Goal: Task Accomplishment & Management: Manage account settings

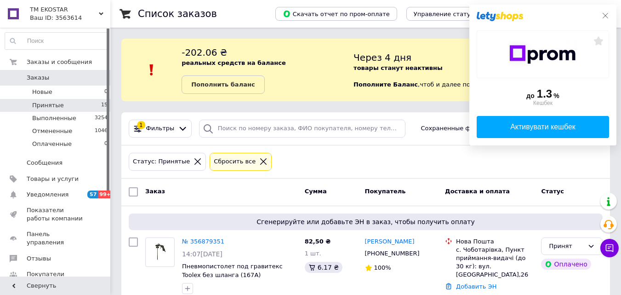
click at [602, 15] on icon at bounding box center [605, 15] width 7 height 7
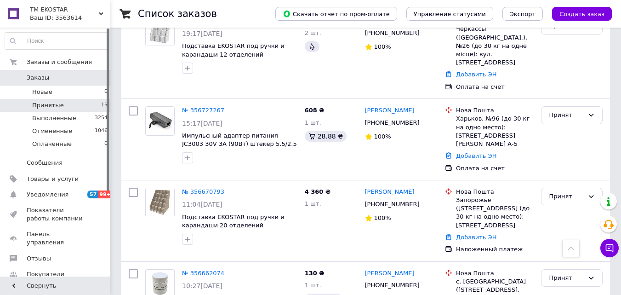
scroll to position [149, 0]
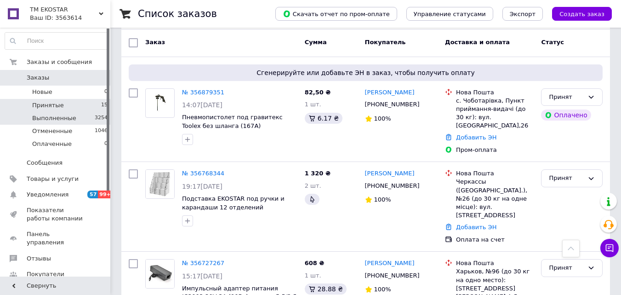
click at [90, 118] on li "Выполненные 3254" at bounding box center [56, 118] width 113 height 13
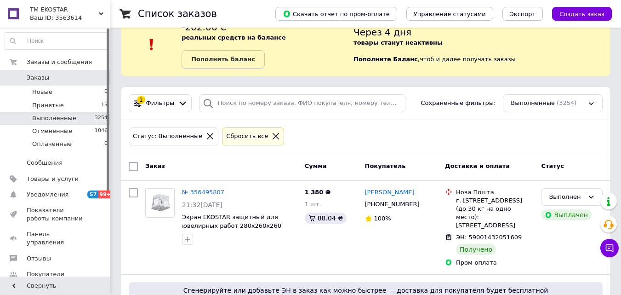
scroll to position [46, 0]
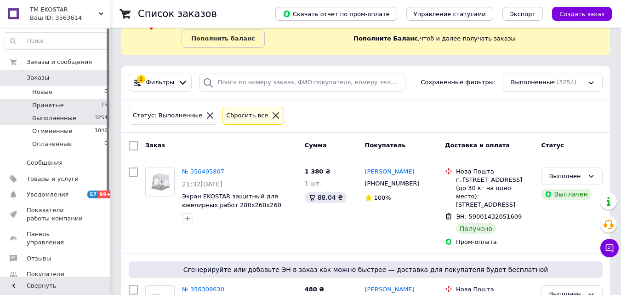
click at [84, 103] on li "Принятые 15" at bounding box center [56, 105] width 113 height 13
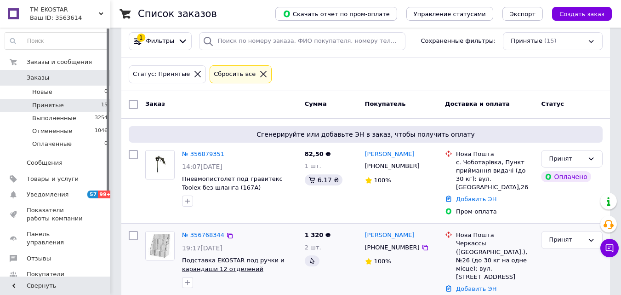
scroll to position [184, 0]
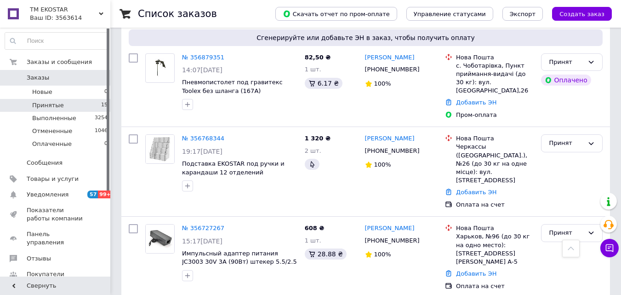
click at [84, 104] on li "Принятые 15" at bounding box center [56, 105] width 113 height 13
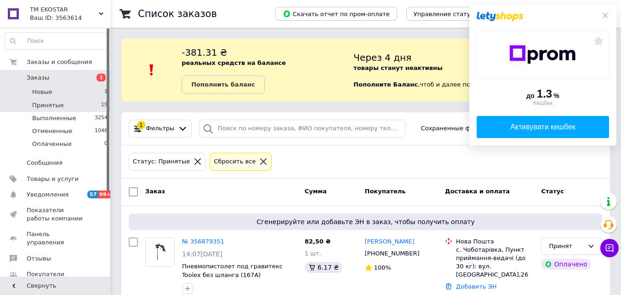
click at [92, 93] on li "Новые 1" at bounding box center [56, 91] width 113 height 13
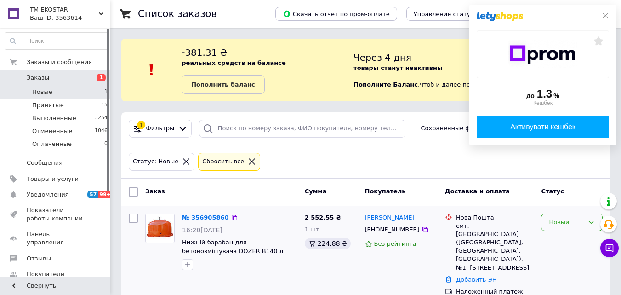
click at [554, 225] on div "Новый" at bounding box center [566, 222] width 35 height 10
click at [557, 239] on li "Принят" at bounding box center [571, 241] width 61 height 17
click at [606, 15] on icon at bounding box center [605, 15] width 7 height 7
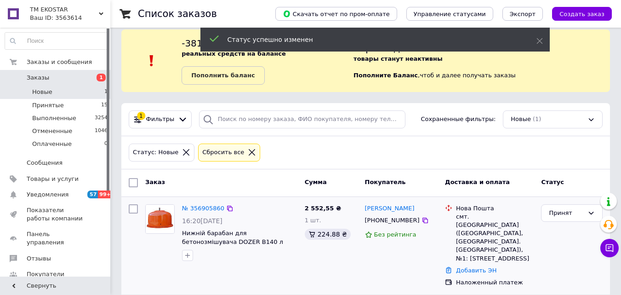
scroll to position [11, 0]
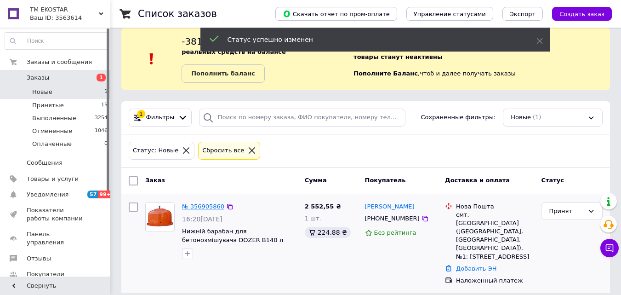
click at [187, 208] on link "№ 356905860" at bounding box center [203, 206] width 42 height 7
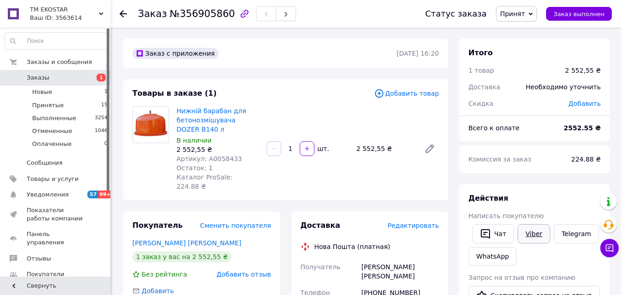
click at [539, 236] on link "Viber" at bounding box center [533, 233] width 32 height 19
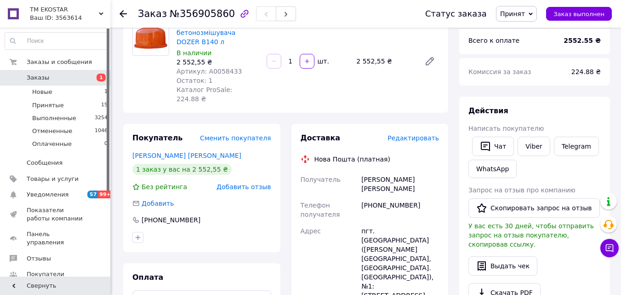
scroll to position [138, 0]
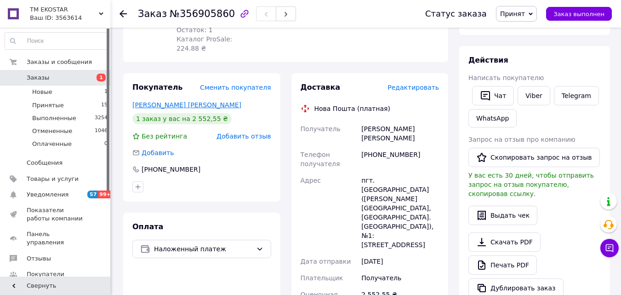
click at [165, 101] on link "[PERSON_NAME] [PERSON_NAME]" at bounding box center [186, 104] width 109 height 7
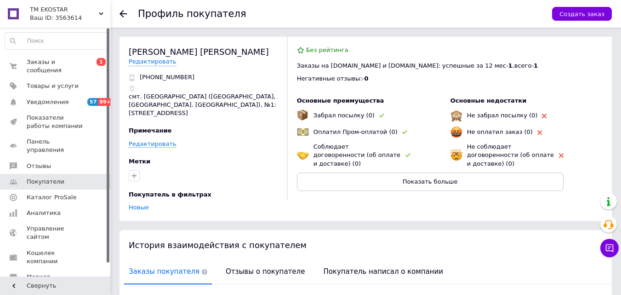
click at [123, 15] on icon at bounding box center [122, 13] width 7 height 7
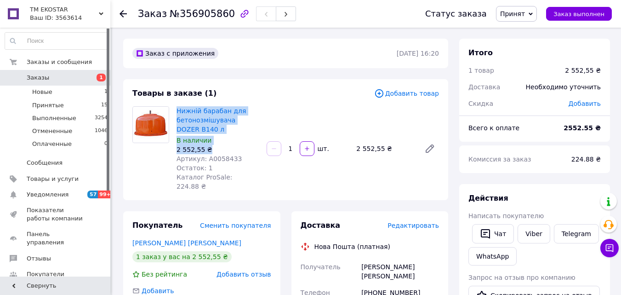
drag, startPoint x: 210, startPoint y: 149, endPoint x: 176, endPoint y: 113, distance: 50.7
click at [176, 113] on div "Нижній барабан для бетонозмішувача DOZER B140 л В наличии 2 552,55 ₴ Артикул: А…" at bounding box center [218, 148] width 90 height 88
copy div "Нижній барабан для бетонозмішувача DOZER B140 л В наличии 2 552,55 ₴"
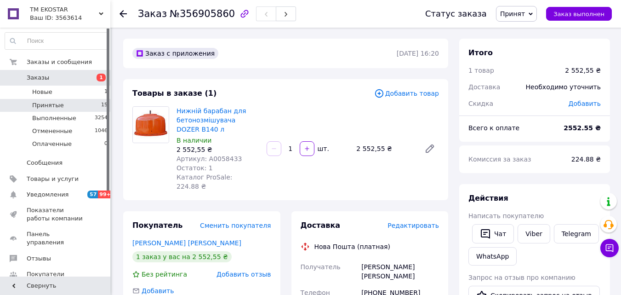
click at [93, 102] on li "Принятые 15" at bounding box center [56, 105] width 113 height 13
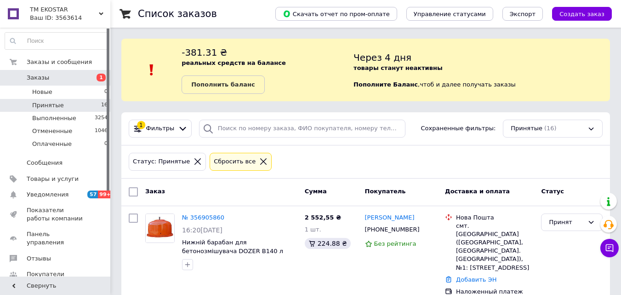
scroll to position [138, 0]
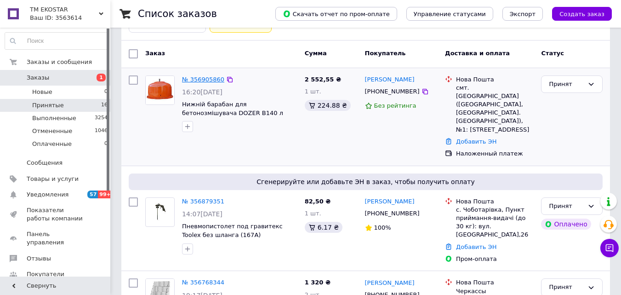
click at [208, 83] on link "№ 356905860" at bounding box center [203, 79] width 42 height 7
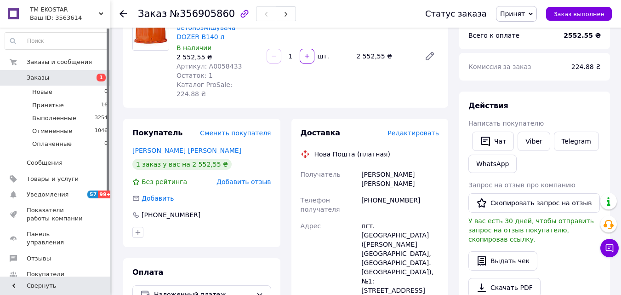
scroll to position [15, 0]
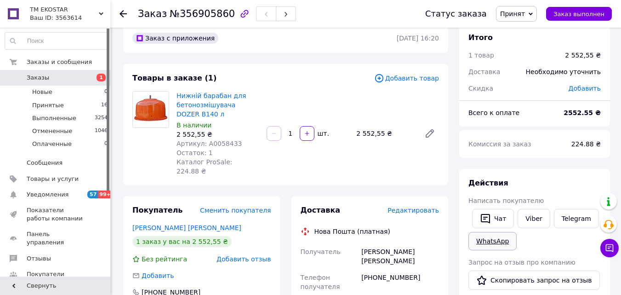
click at [505, 239] on link "WhatsApp" at bounding box center [492, 241] width 48 height 18
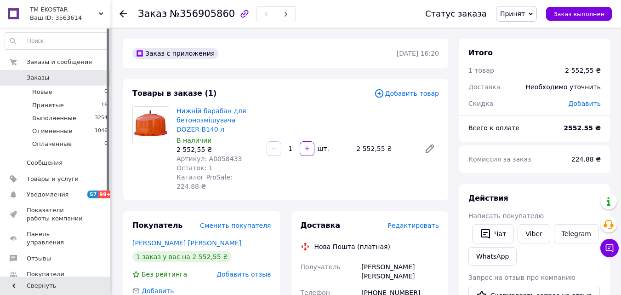
scroll to position [15, 0]
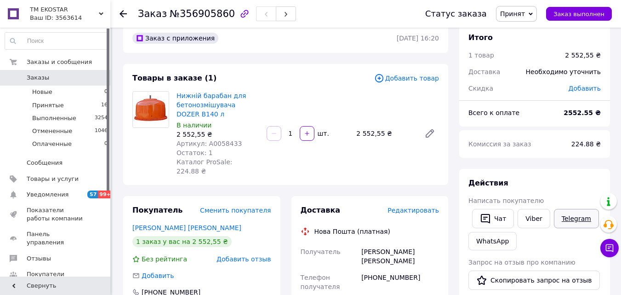
click at [573, 218] on link "Telegram" at bounding box center [576, 218] width 45 height 19
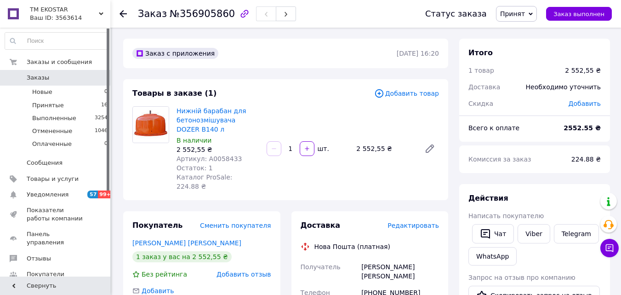
scroll to position [15, 0]
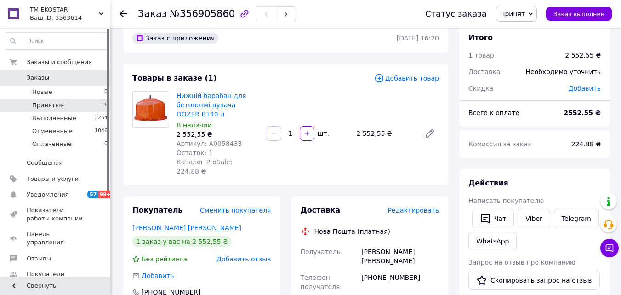
click at [94, 106] on li "Принятые 16" at bounding box center [56, 105] width 113 height 13
